Goal: Information Seeking & Learning: Learn about a topic

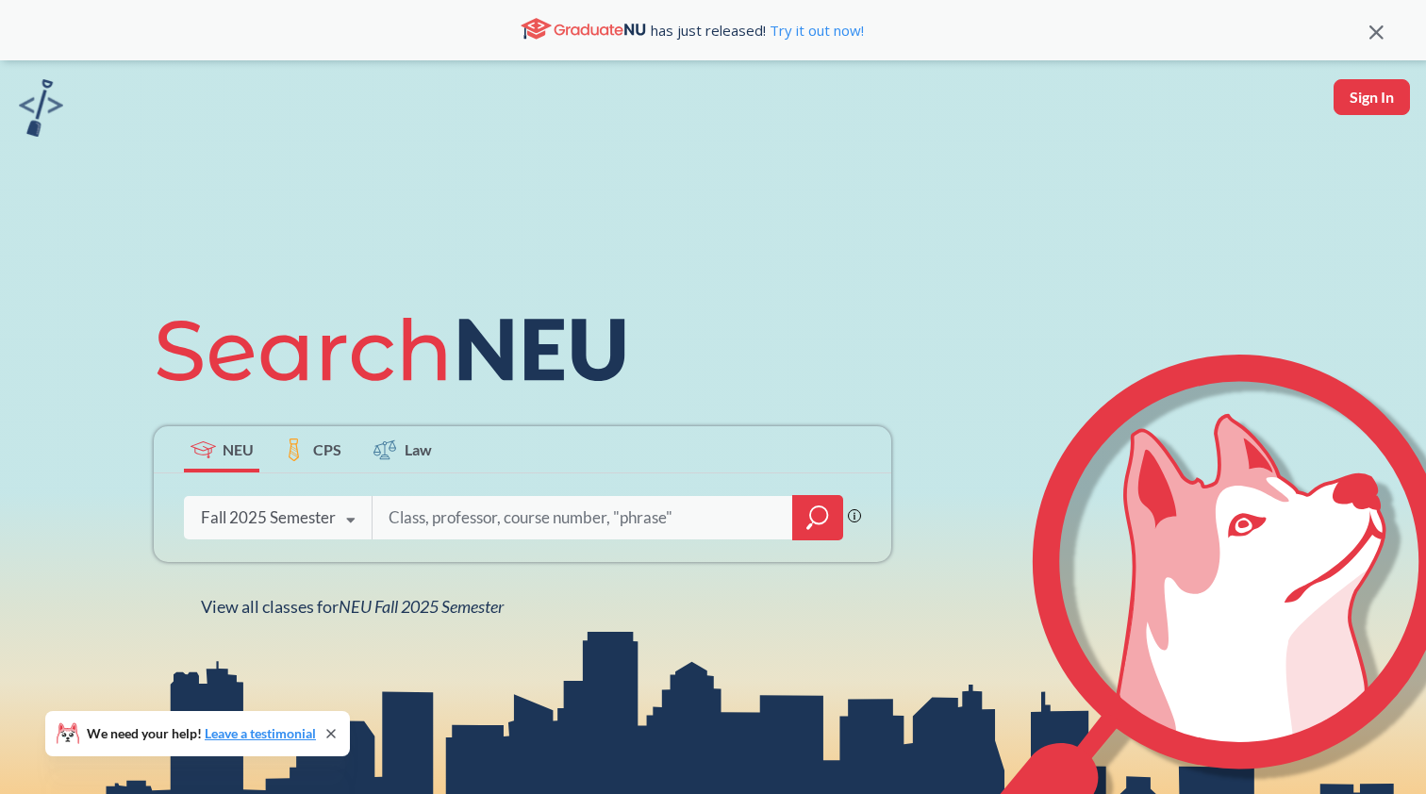
click at [531, 524] on input "search" at bounding box center [583, 518] width 392 height 40
type input "me4555"
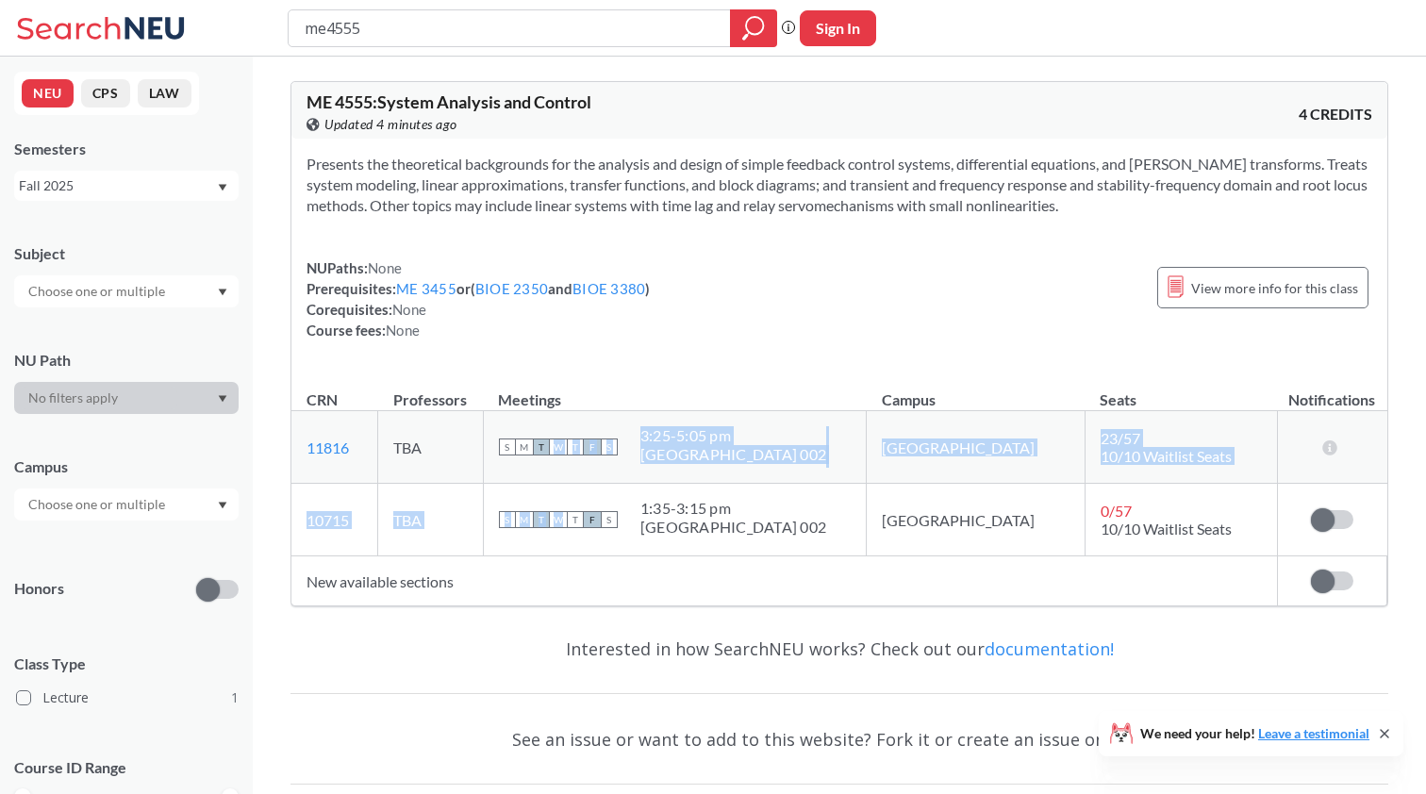
drag, startPoint x: 611, startPoint y: 519, endPoint x: 591, endPoint y: 449, distance: 72.8
click at [591, 449] on tbody "11816 View this section on Banner. TBA S M T W T F S 3:25 - 5:05 pm [GEOGRAPHIC…" at bounding box center [839, 483] width 1096 height 145
click at [550, 449] on span "T" at bounding box center [541, 447] width 17 height 17
drag, startPoint x: 589, startPoint y: 472, endPoint x: 596, endPoint y: 569, distance: 97.5
click at [596, 569] on table "CRN Professors Meetings Campus Seats Notifications 11816 View this section on B…" at bounding box center [839, 488] width 1096 height 235
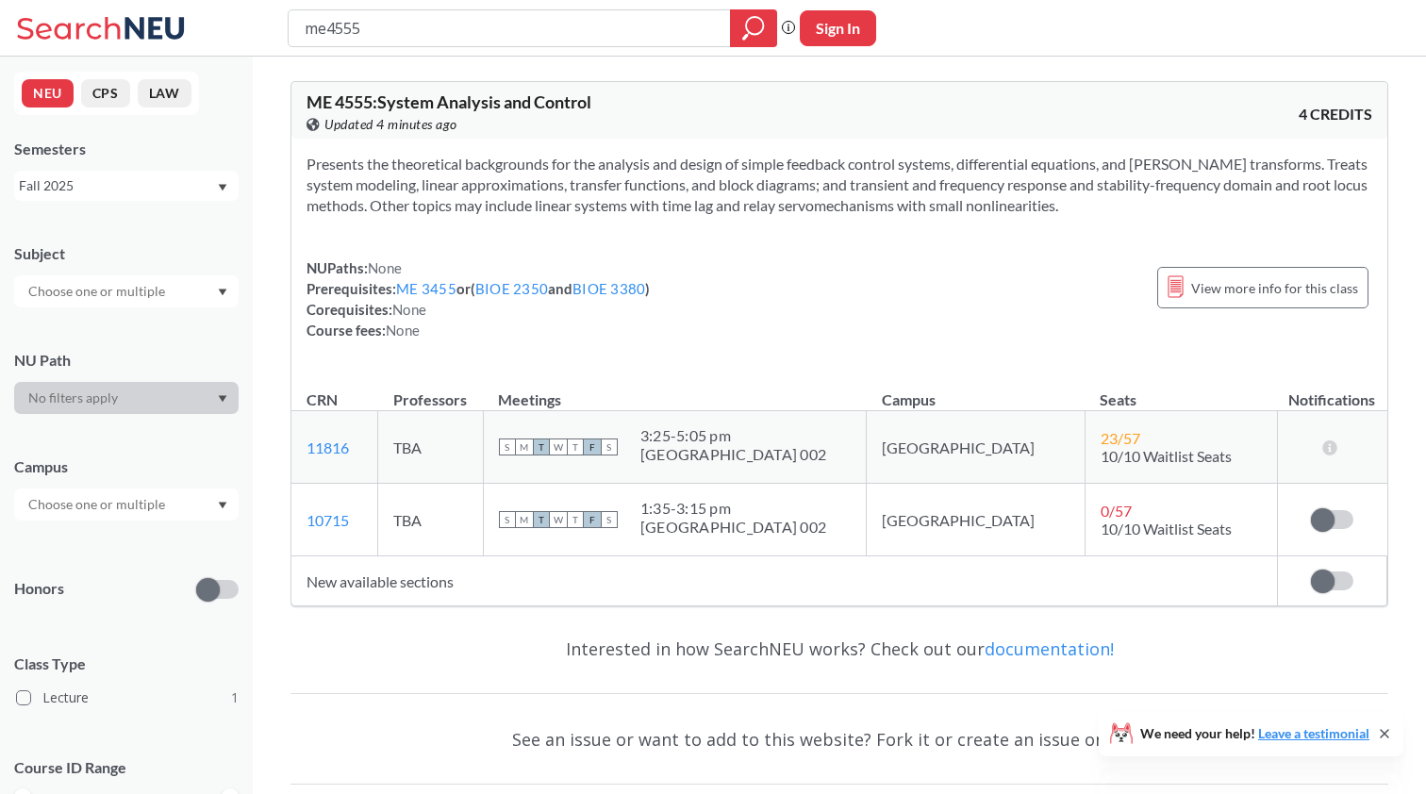
click at [596, 569] on td "New available sections" at bounding box center [784, 582] width 986 height 50
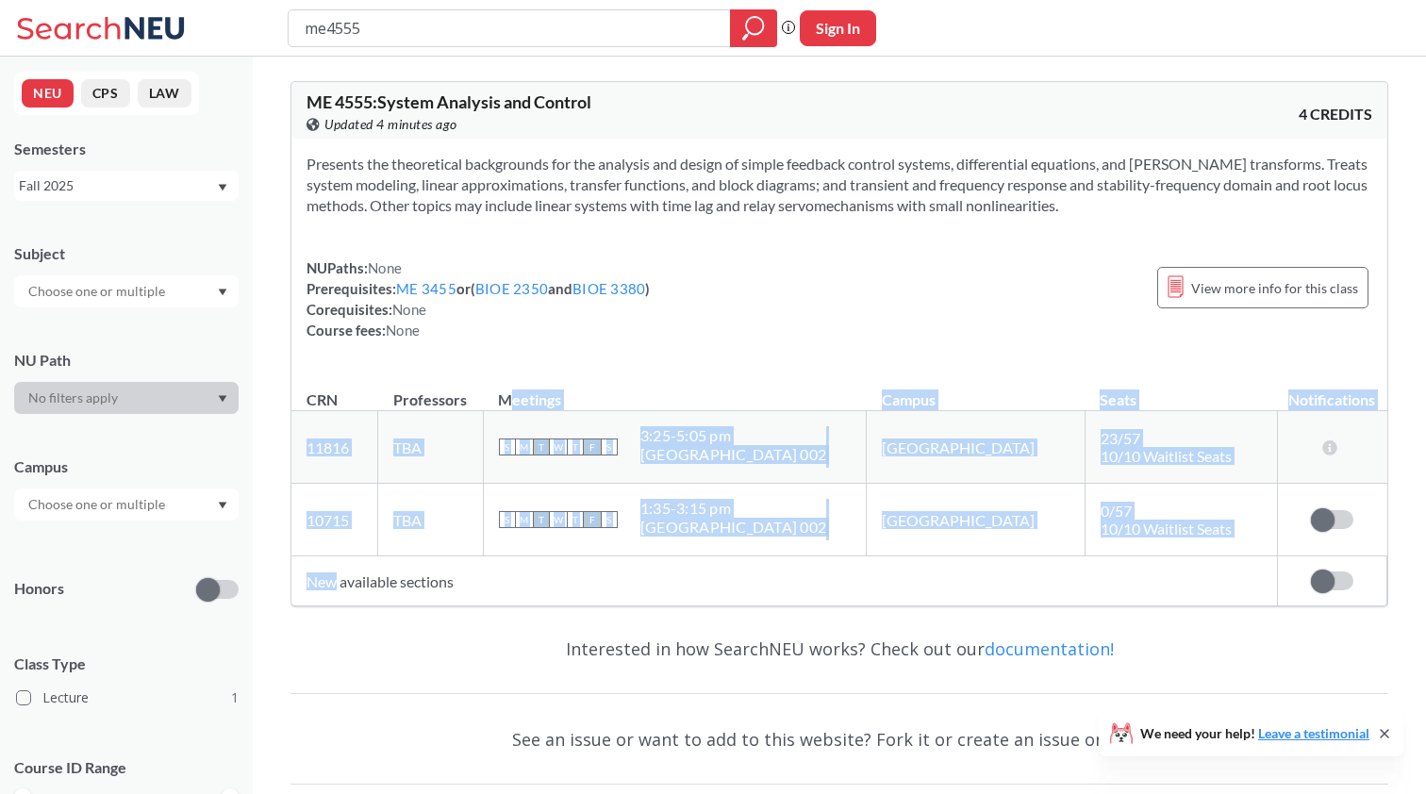
drag, startPoint x: 596, startPoint y: 569, endPoint x: 583, endPoint y: 394, distance: 175.0
click at [583, 394] on table "CRN Professors Meetings Campus Seats Notifications 11816 View this section on B…" at bounding box center [839, 488] width 1096 height 235
click at [583, 394] on th "Meetings" at bounding box center [675, 391] width 384 height 41
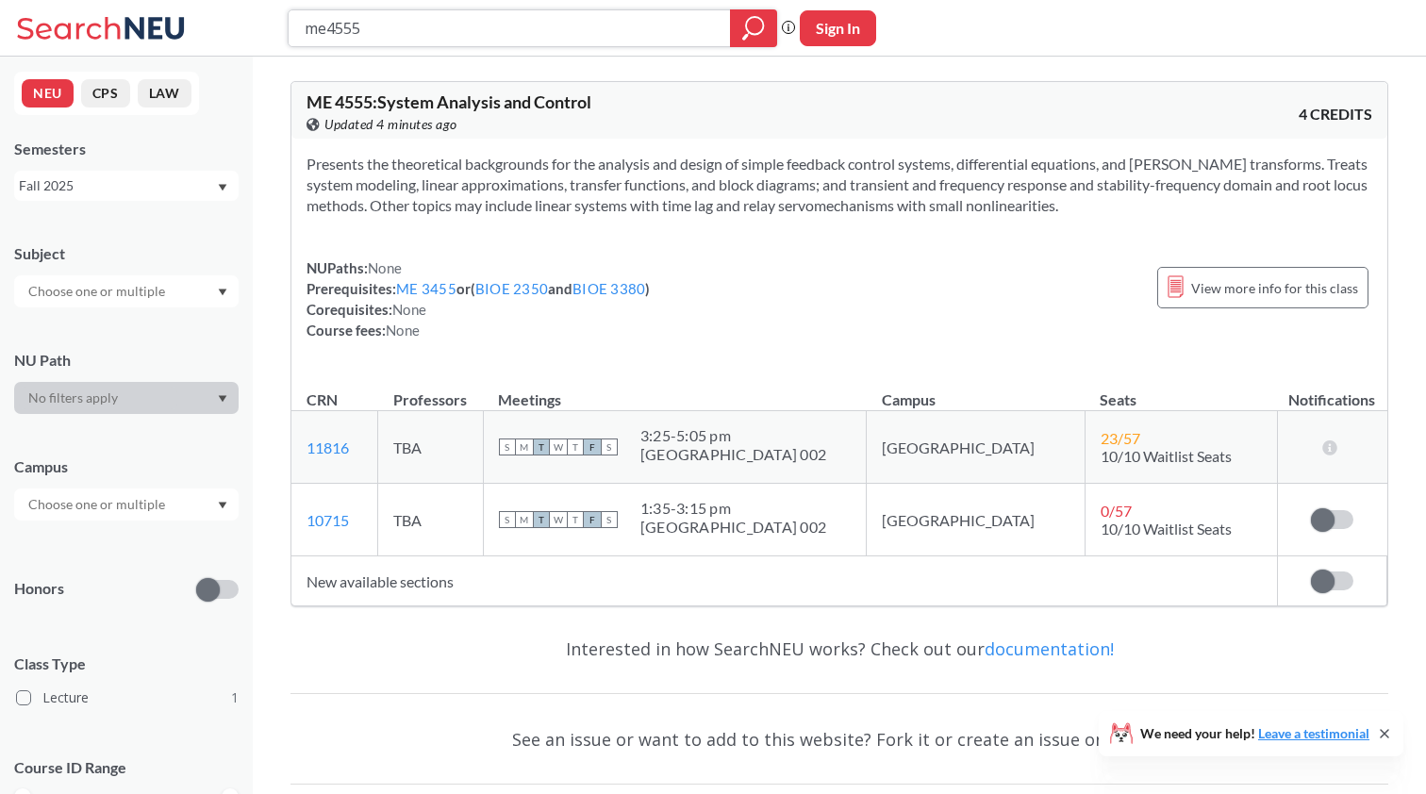
click at [458, 23] on input "me4555" at bounding box center [510, 28] width 414 height 32
type input "meie4702"
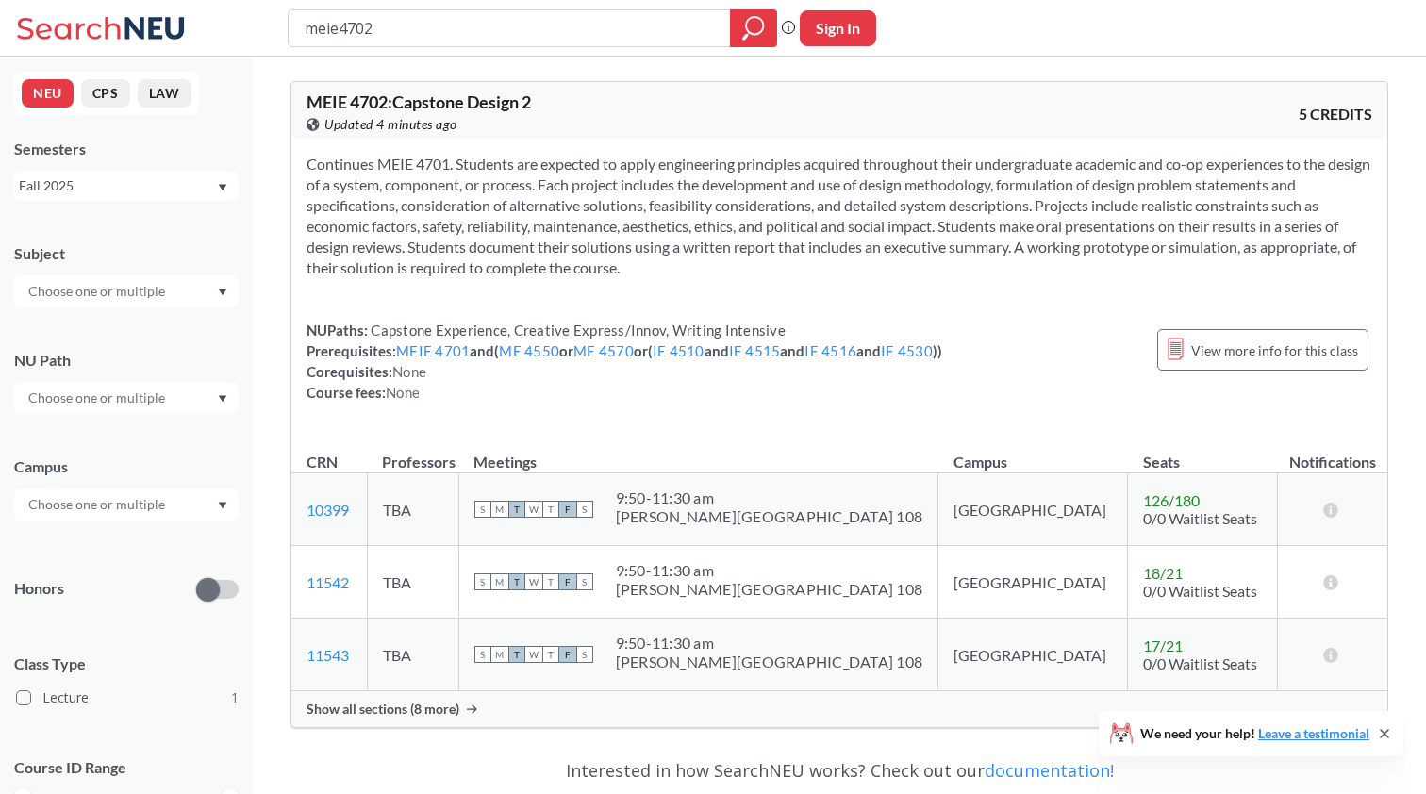
click at [562, 675] on td "S M T W T F S 9:50 - 11:30 am [PERSON_NAME][GEOGRAPHIC_DATA] 108" at bounding box center [698, 655] width 480 height 73
click at [548, 695] on div "Show all sections (8 more)" at bounding box center [839, 709] width 1096 height 36
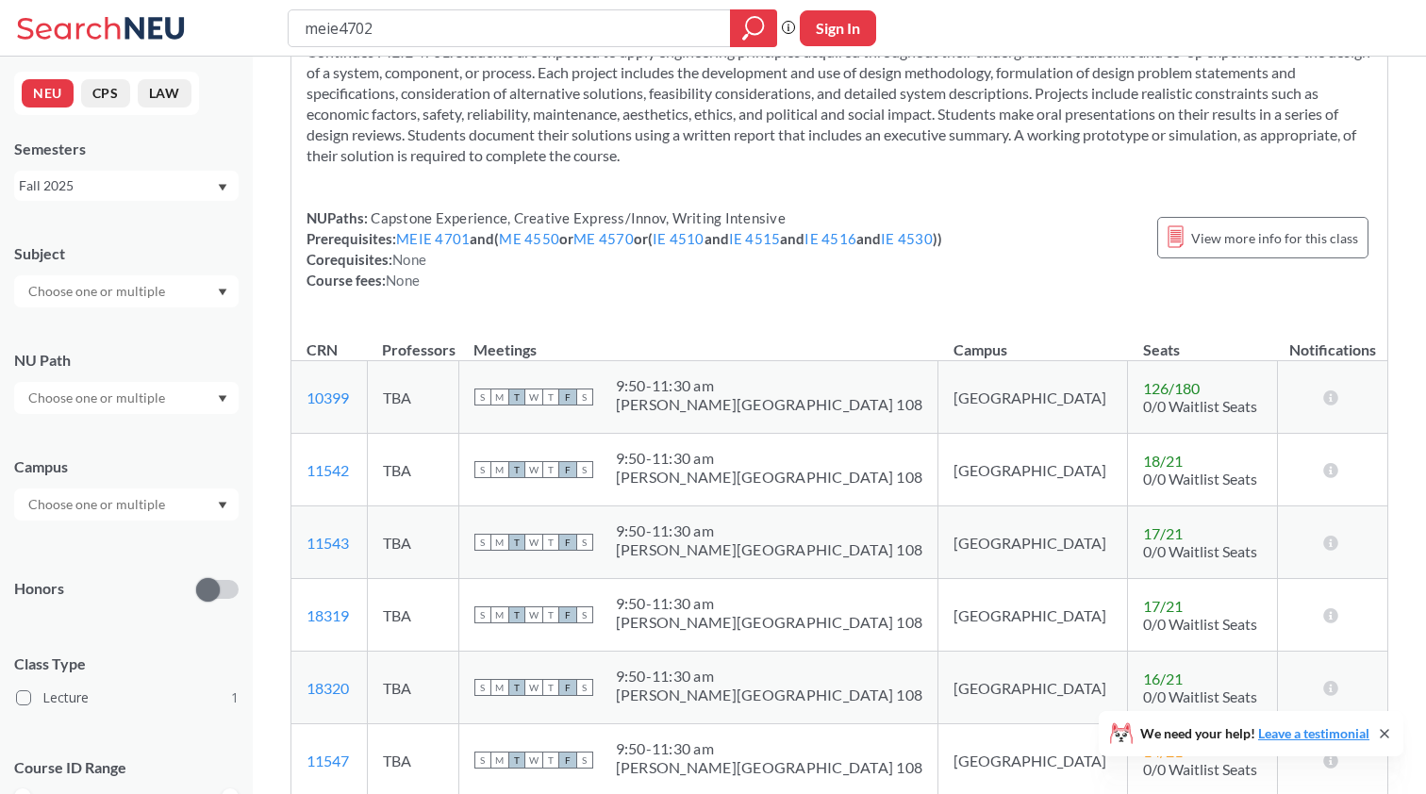
scroll to position [61, 0]
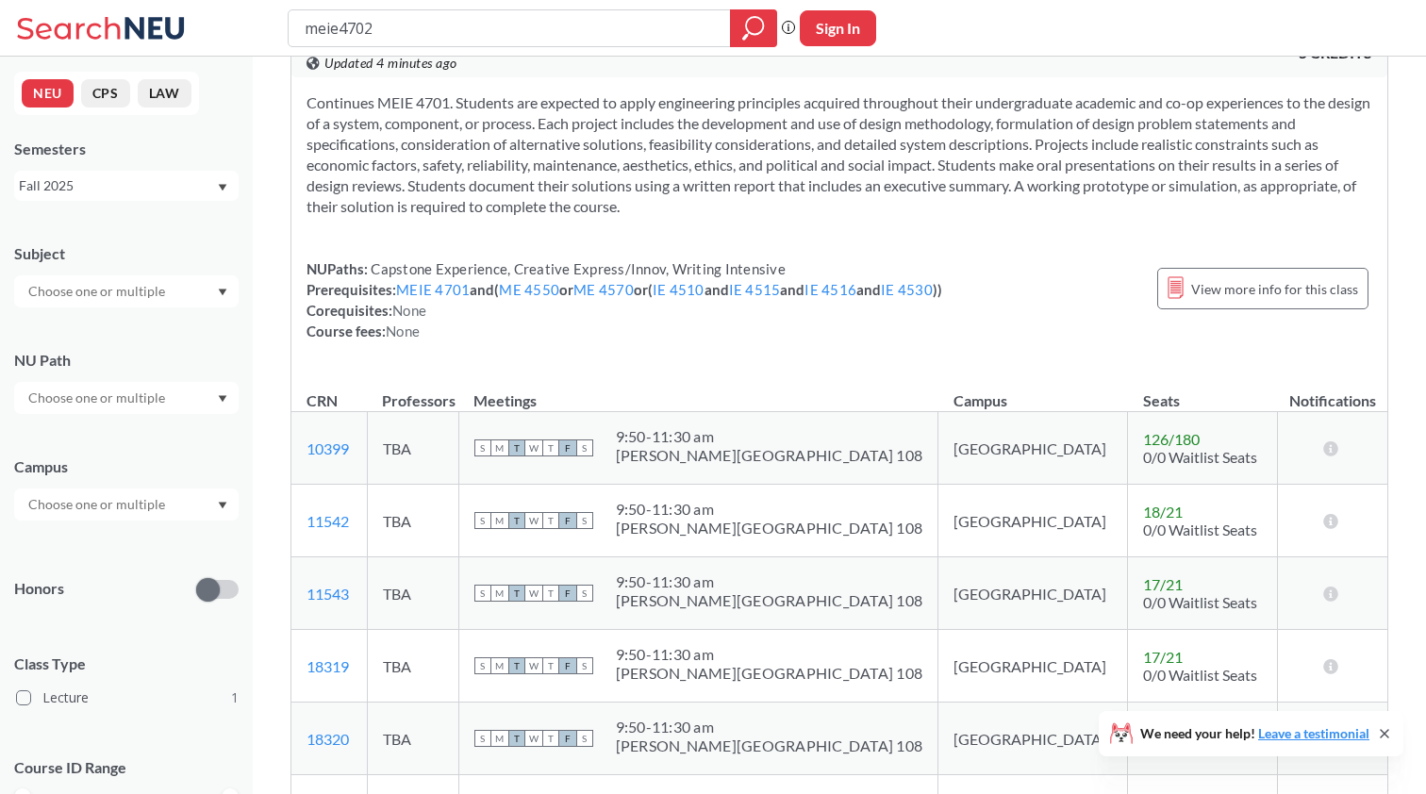
click at [143, 196] on div "Fall 2025" at bounding box center [126, 186] width 225 height 30
click at [141, 273] on div "Spring 2024" at bounding box center [131, 276] width 213 height 21
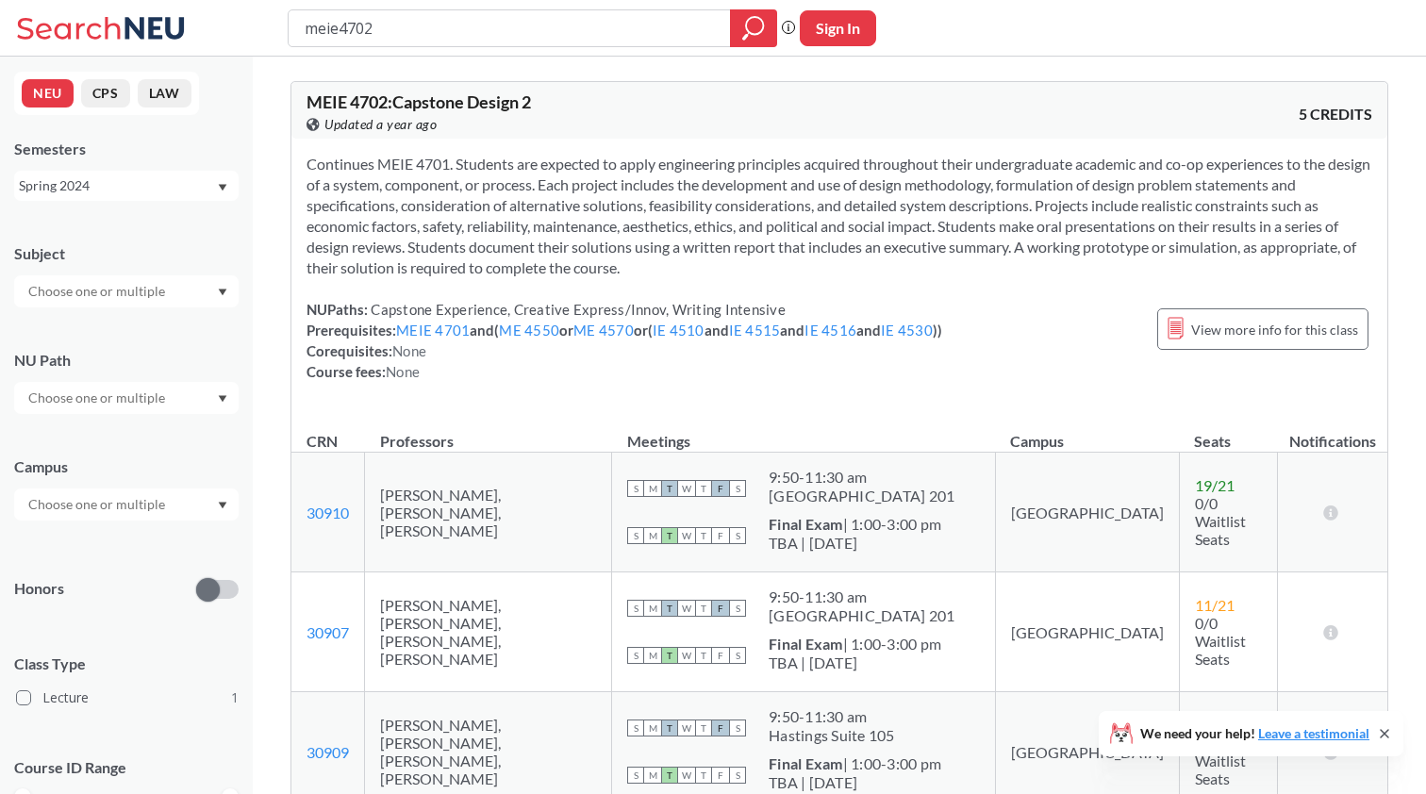
scroll to position [160, 0]
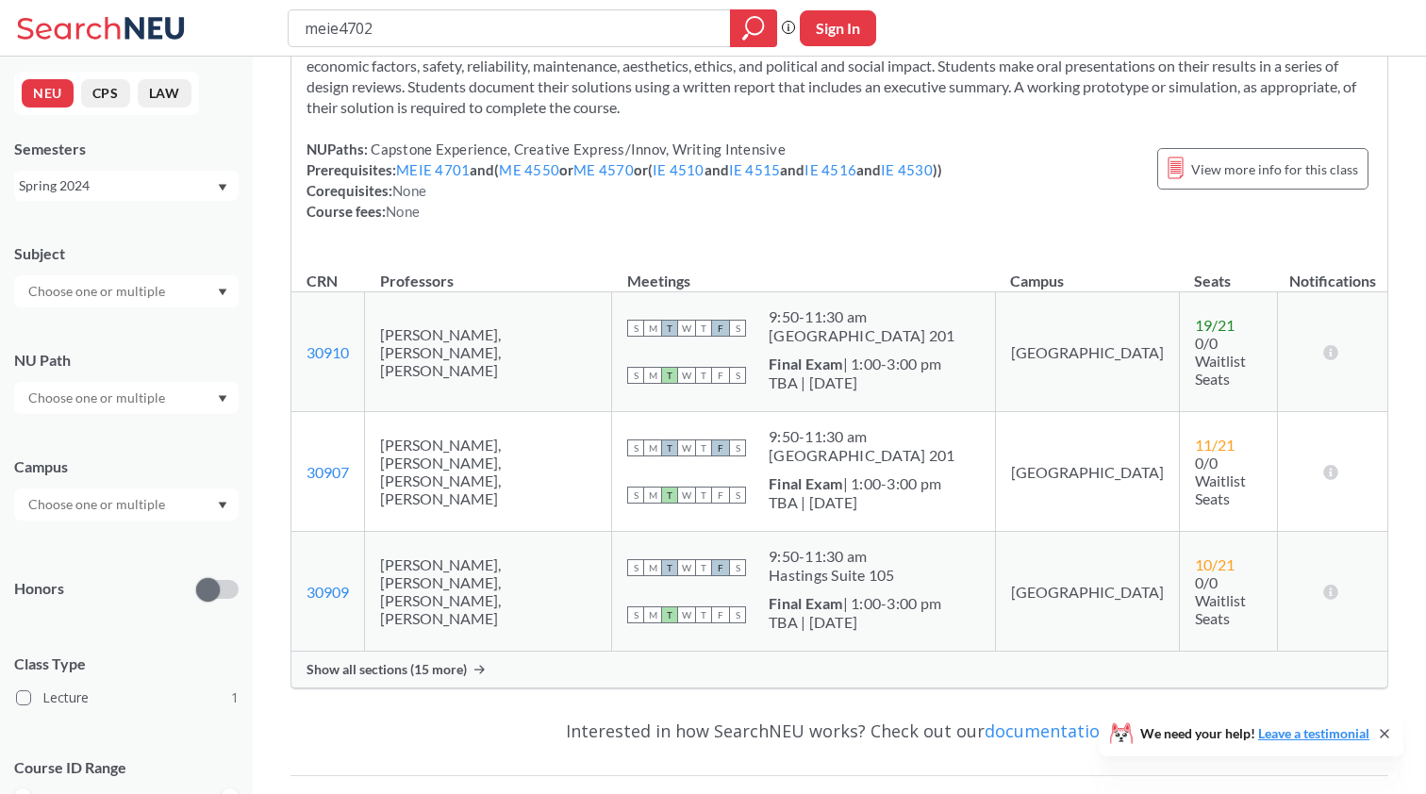
click at [529, 673] on div "Show all sections (15 more)" at bounding box center [839, 670] width 1096 height 36
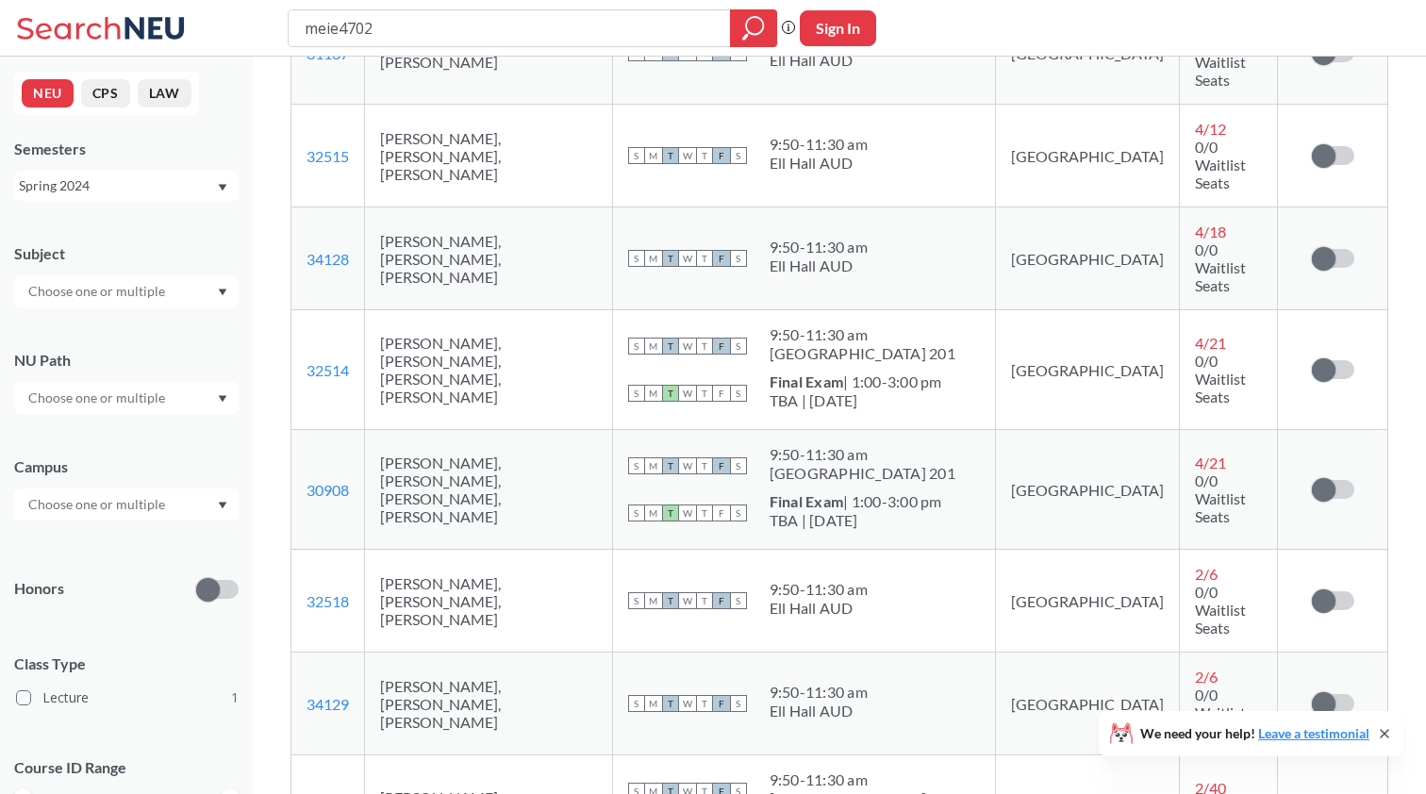
scroll to position [1500, 0]
